Goal: Task Accomplishment & Management: Complete application form

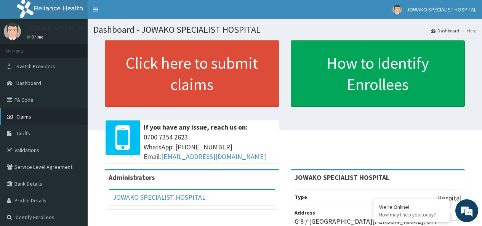
click at [27, 117] on span "Claims" at bounding box center [23, 116] width 15 height 7
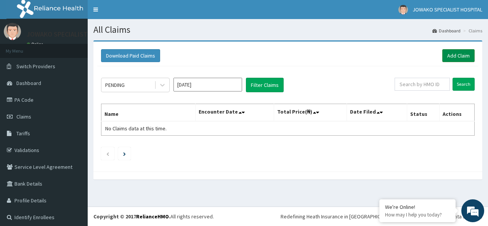
click at [451, 53] on link "Add Claim" at bounding box center [458, 55] width 32 height 13
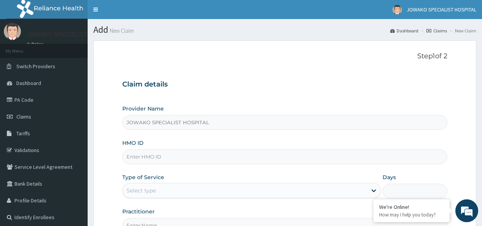
type input "JOWAKO SPECIALIST HOSPITAL"
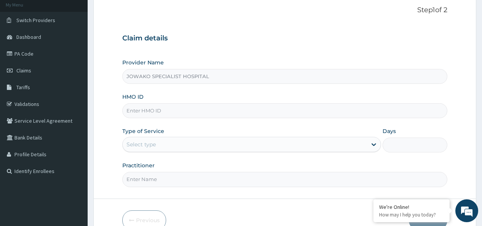
scroll to position [76, 0]
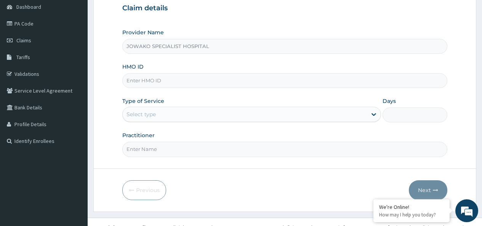
click at [172, 83] on input "HMO ID" at bounding box center [284, 80] width 325 height 15
type input "sfa/14351/a"
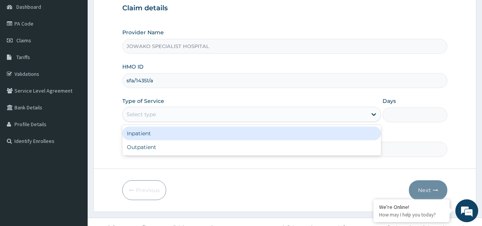
click at [170, 116] on div "Select type" at bounding box center [245, 114] width 244 height 12
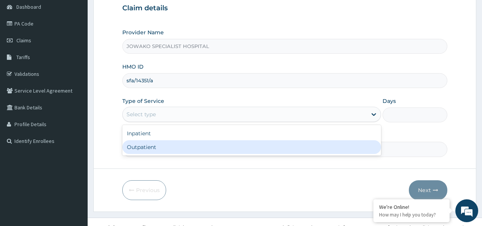
click at [145, 146] on div "Outpatient" at bounding box center [251, 147] width 259 height 14
type input "1"
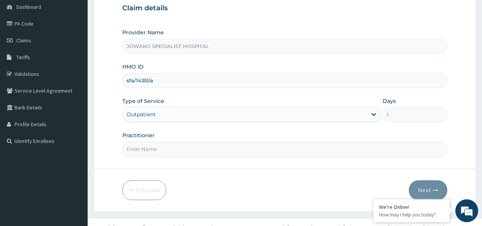
click at [152, 152] on input "Practitioner" at bounding box center [284, 149] width 325 height 15
type input "[PERSON_NAME]"
click at [425, 180] on button "Next" at bounding box center [428, 190] width 38 height 20
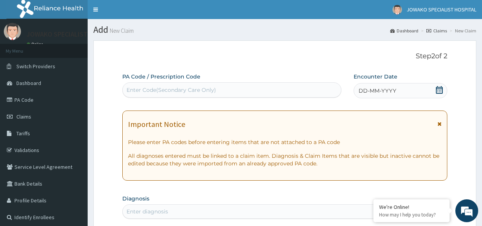
click at [136, 90] on div "Enter Code(Secondary Care Only)" at bounding box center [172, 90] width 90 height 8
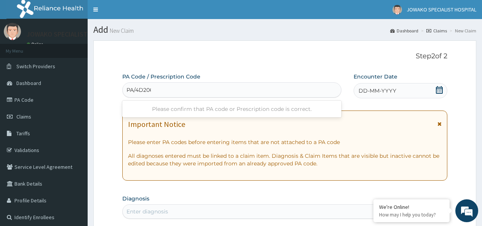
type input "PA/4D2066"
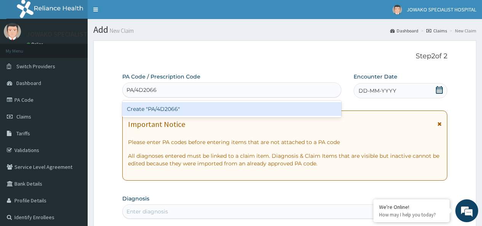
click at [165, 111] on div "Create "PA/4D2066"" at bounding box center [231, 109] width 219 height 14
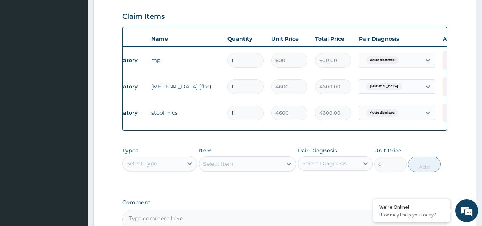
scroll to position [0, 58]
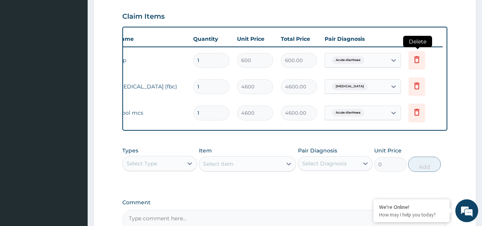
click at [417, 59] on icon at bounding box center [416, 59] width 9 height 9
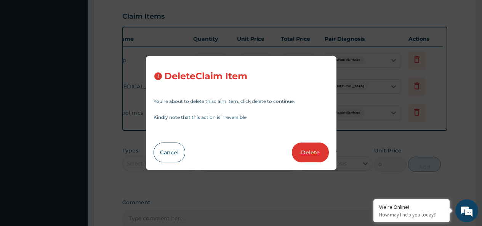
click at [313, 152] on button "Delete" at bounding box center [310, 153] width 37 height 20
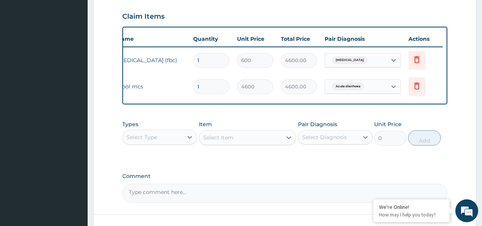
type input "4600"
type input "4600.00"
click at [313, 149] on div "Types Select Type Item Select Item Pair Diagnosis Select Diagnosis Unit Price 0…" at bounding box center [284, 133] width 325 height 33
click at [190, 139] on icon at bounding box center [190, 137] width 5 height 3
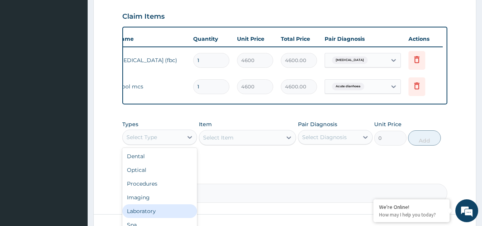
scroll to position [26, 0]
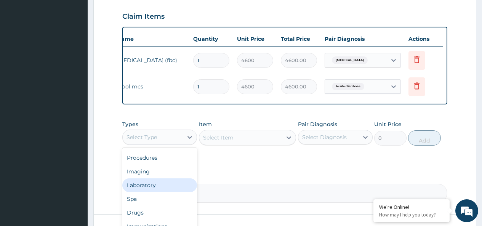
click at [153, 191] on div "Laboratory" at bounding box center [159, 185] width 75 height 14
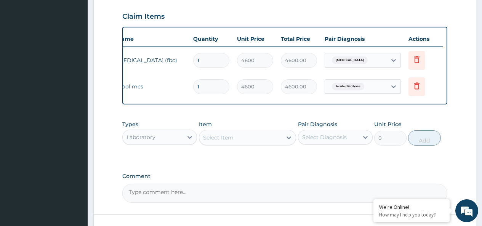
click at [231, 141] on div "Select Item" at bounding box center [218, 138] width 30 height 8
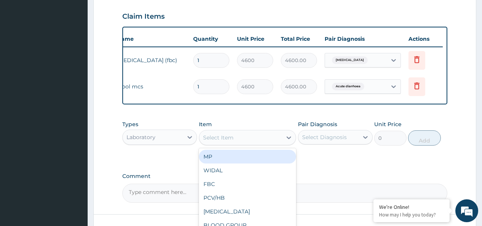
scroll to position [0, 0]
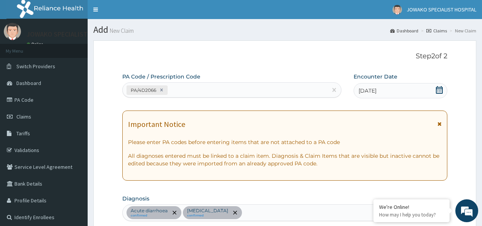
click at [176, 90] on div "PA/4D2066" at bounding box center [225, 90] width 204 height 13
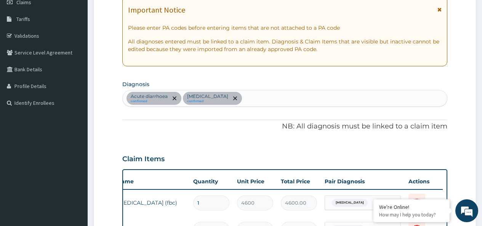
click at [259, 100] on div "Acute diarrhoea confirmed [MEDICAL_DATA] confirmed" at bounding box center [285, 98] width 324 height 16
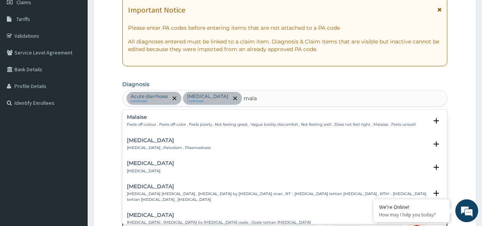
type input "mala"
